Goal: Find specific page/section

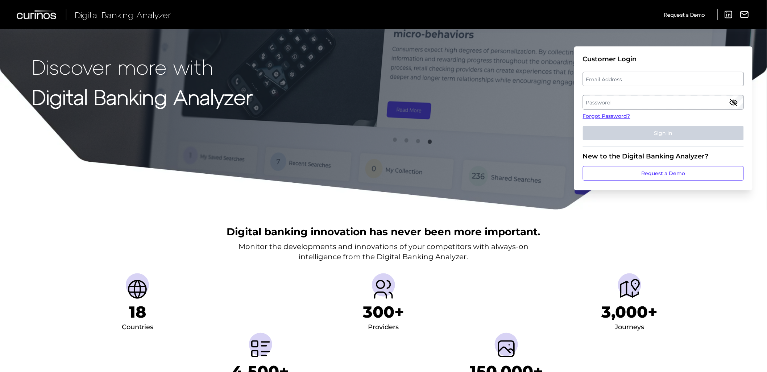
click at [630, 77] on label "Email Address" at bounding box center [663, 79] width 160 height 13
click at [630, 77] on input "email" at bounding box center [663, 79] width 161 height 15
click at [630, 84] on input "Email Address" at bounding box center [663, 79] width 161 height 15
type input "[PERSON_NAME][EMAIL_ADDRESS][PERSON_NAME][DOMAIN_NAME]"
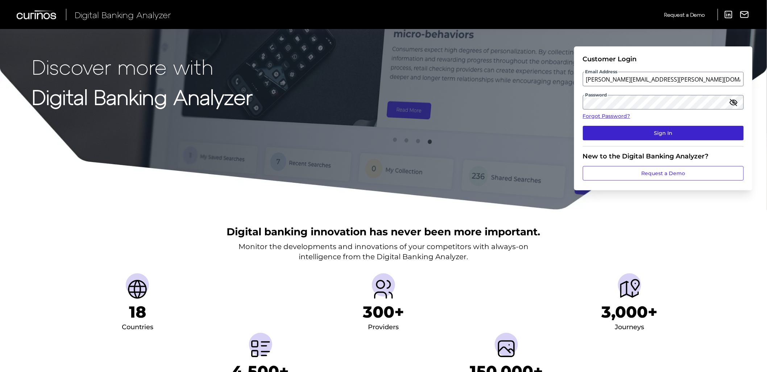
click at [635, 132] on button "Sign In" at bounding box center [663, 133] width 161 height 15
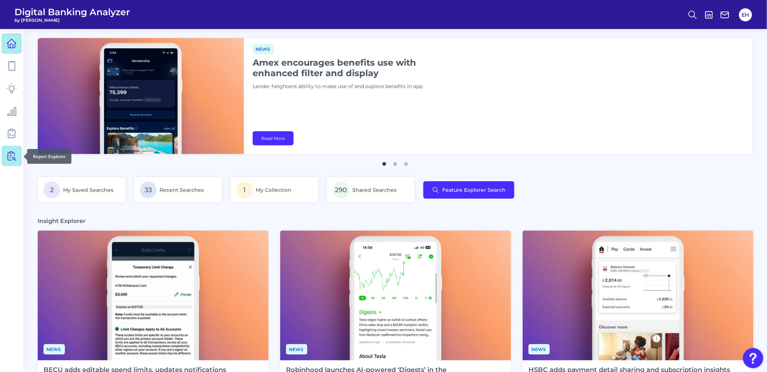
click at [13, 159] on icon at bounding box center [12, 156] width 10 height 10
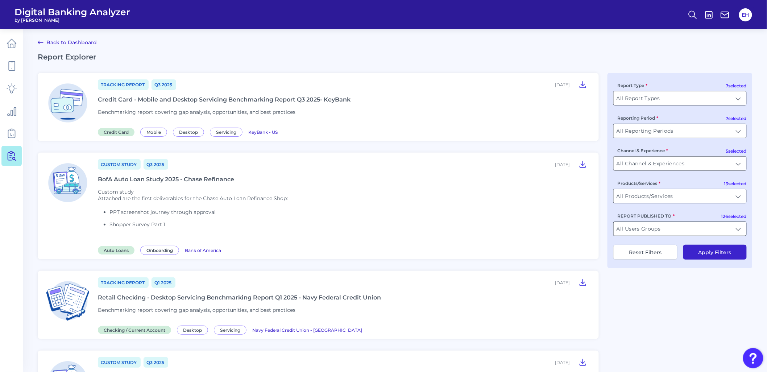
click at [659, 234] on input "All Users Groups" at bounding box center [680, 229] width 133 height 14
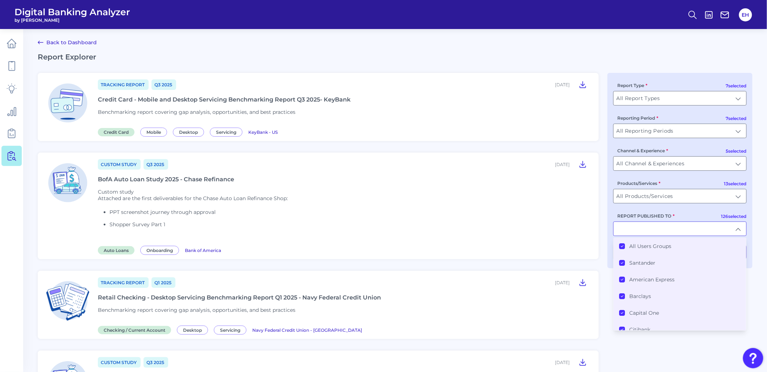
click at [657, 247] on label "All Users Groups" at bounding box center [651, 246] width 42 height 7
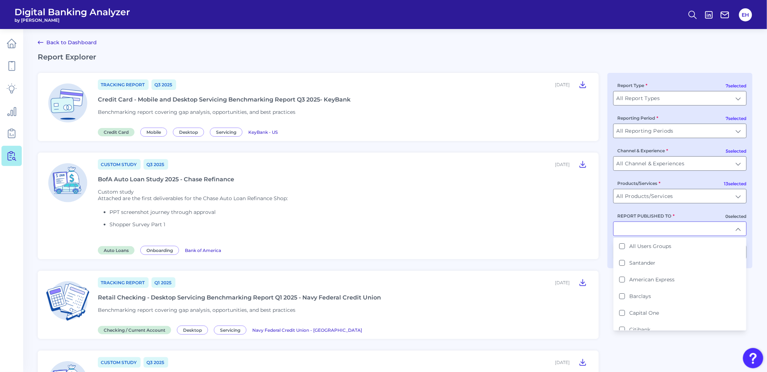
click at [655, 229] on input "REPORT PUBLISHED TO" at bounding box center [680, 229] width 133 height 14
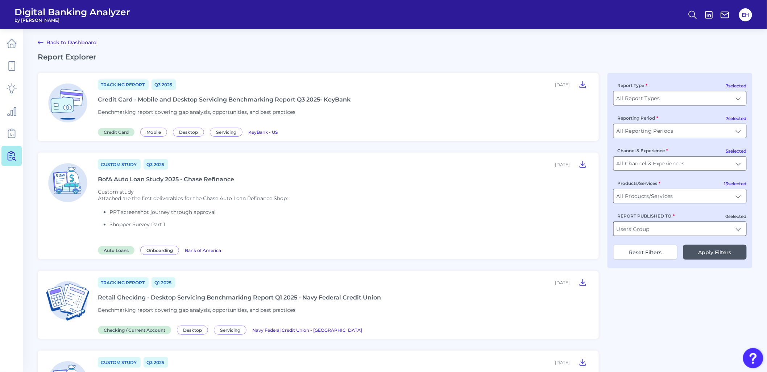
click at [655, 229] on input "REPORT PUBLISHED TO" at bounding box center [680, 229] width 133 height 14
click at [629, 249] on div "Chase" at bounding box center [633, 246] width 26 height 7
type input "Chase"
click at [704, 257] on button "Apply Filters" at bounding box center [715, 252] width 63 height 15
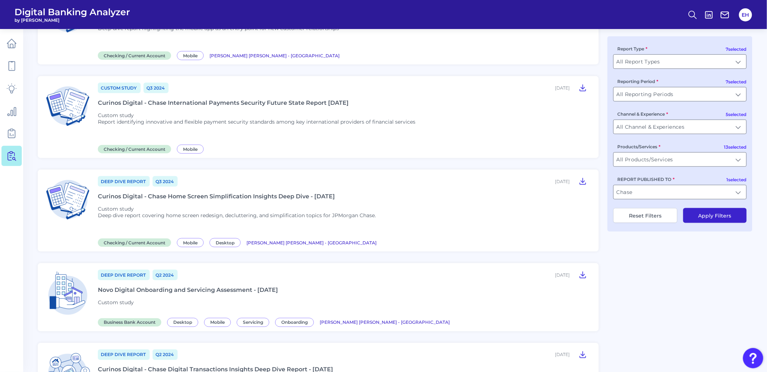
scroll to position [242, 0]
